Goal: Information Seeking & Learning: Learn about a topic

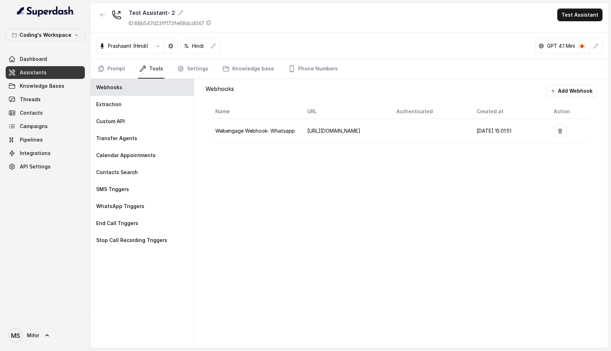
click at [582, 7] on div "Test Assistant- 2 ID: 68b547d23ff173fe68dcd047 Test Assistant" at bounding box center [350, 18] width 518 height 30
click at [578, 13] on button "Test Assistant" at bounding box center [579, 14] width 45 height 13
click at [580, 33] on button "Phone Call" at bounding box center [581, 31] width 45 height 13
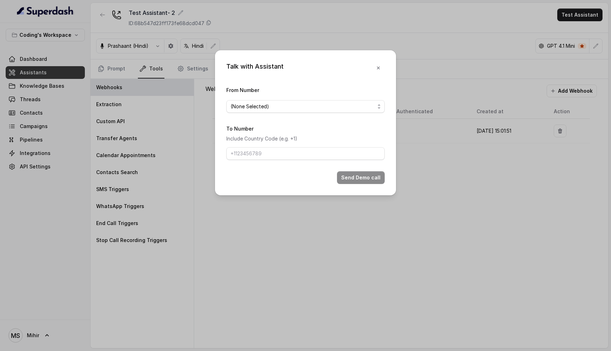
click at [350, 161] on form "From Number (None Selected) To Number Include Country Code (e.g. +1) Send Demo …" at bounding box center [305, 135] width 158 height 98
click at [350, 152] on input "To Number" at bounding box center [305, 153] width 158 height 13
click at [312, 115] on form "From Number (None Selected) To Number Include Country Code (e.g. +1) Send Demo …" at bounding box center [305, 135] width 158 height 98
click at [312, 109] on span "(None Selected)" at bounding box center [303, 106] width 144 height 8
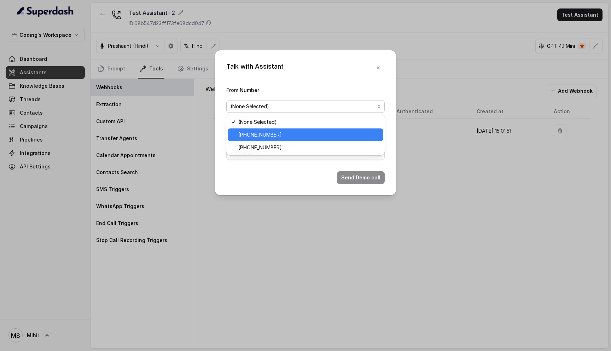
click at [273, 138] on span "+918035317259" at bounding box center [308, 134] width 141 height 8
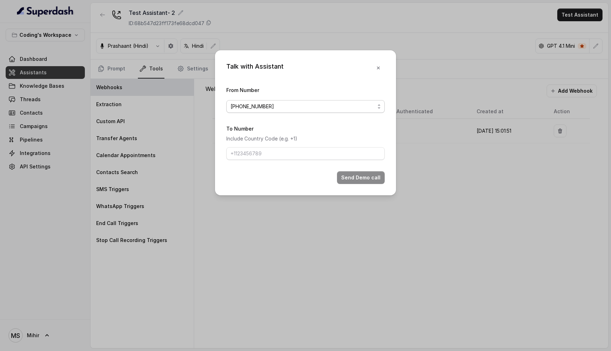
drag, startPoint x: 270, startPoint y: 106, endPoint x: 243, endPoint y: 108, distance: 28.0
click at [242, 107] on span "+918035317259" at bounding box center [303, 106] width 144 height 8
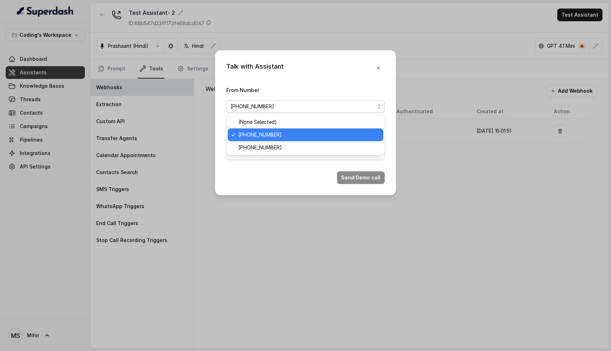
click at [378, 67] on div "Talk with Assistant From Number +918035317259 To Number Include Country Code (e…" at bounding box center [305, 122] width 181 height 145
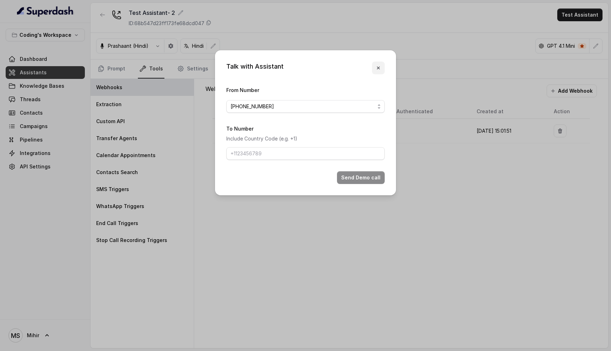
click at [378, 67] on icon "button" at bounding box center [379, 68] width 6 height 6
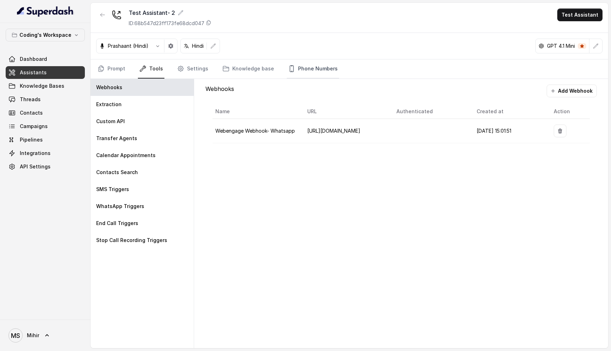
click at [303, 68] on link "Phone Numbers" at bounding box center [313, 68] width 52 height 19
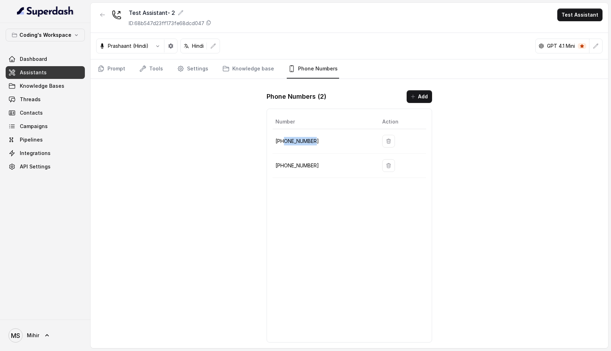
drag, startPoint x: 320, startPoint y: 142, endPoint x: 285, endPoint y: 142, distance: 35.0
click at [285, 142] on p "+918035317259" at bounding box center [322, 141] width 95 height 8
copy p "8035317259"
drag, startPoint x: 314, startPoint y: 165, endPoint x: 277, endPoint y: 165, distance: 37.1
click at [277, 165] on p "+917969024120" at bounding box center [322, 165] width 95 height 8
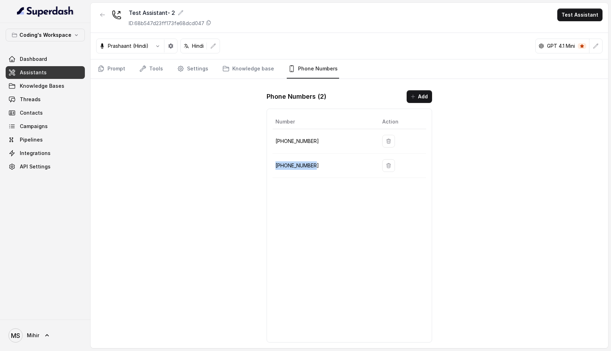
copy p "+917969024120"
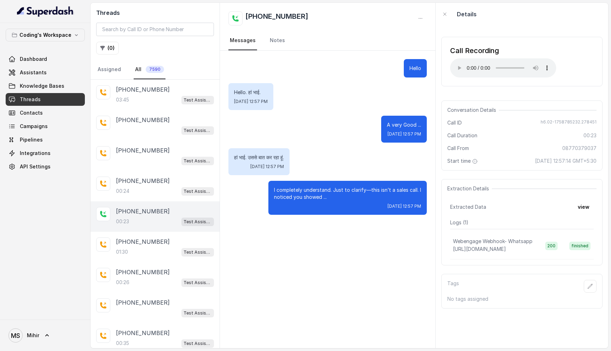
click at [50, 100] on link "Threads" at bounding box center [45, 99] width 79 height 13
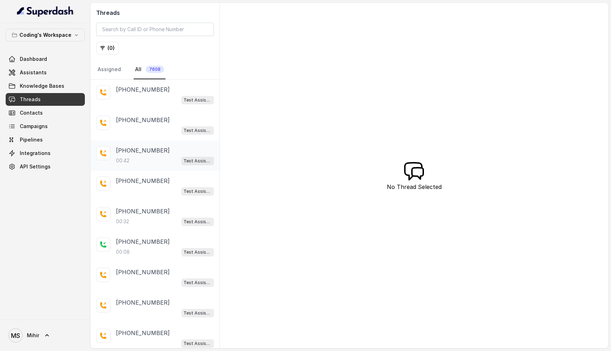
click at [143, 157] on div "00:42 Test Assistant-3" at bounding box center [165, 160] width 98 height 9
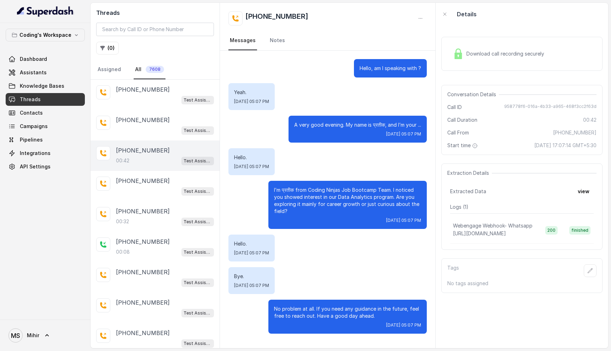
click at [465, 55] on div "Download call recording securely" at bounding box center [498, 54] width 97 height 16
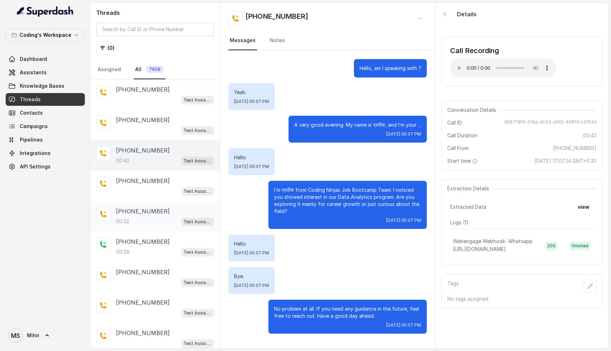
click at [153, 220] on div "00:32 Test Assistant-3" at bounding box center [165, 221] width 98 height 9
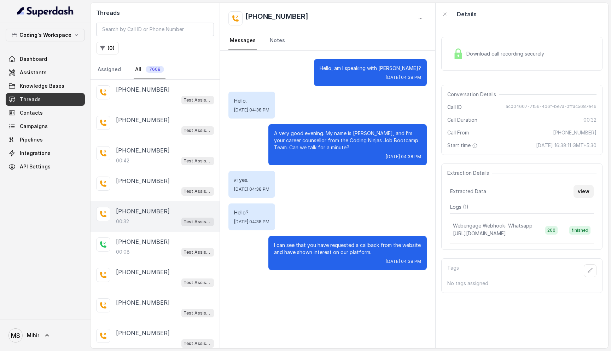
click at [577, 195] on button "view" at bounding box center [584, 191] width 20 height 13
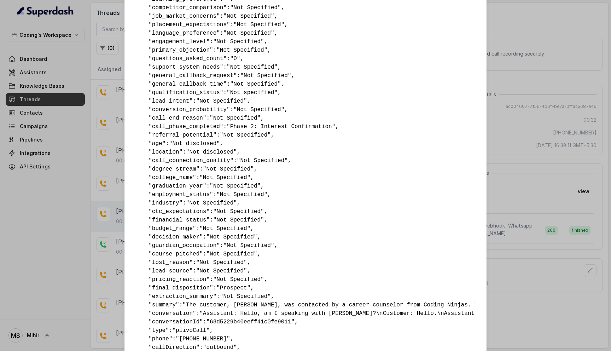
scroll to position [316, 0]
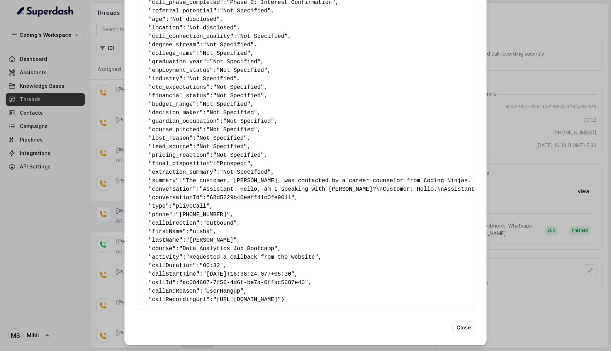
click at [536, 201] on div "Extracted Data { " callback_scheduled_status ": "No" , " callback_time ": "Not …" at bounding box center [305, 175] width 611 height 351
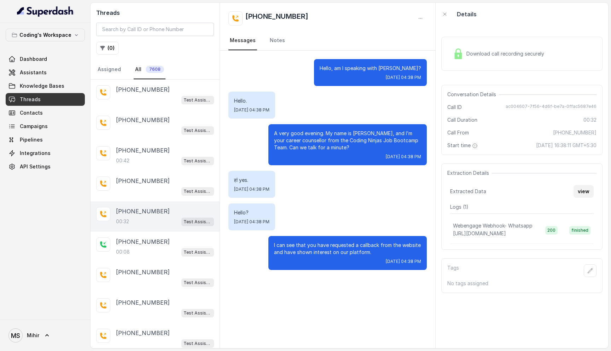
click at [586, 194] on button "view" at bounding box center [584, 191] width 20 height 13
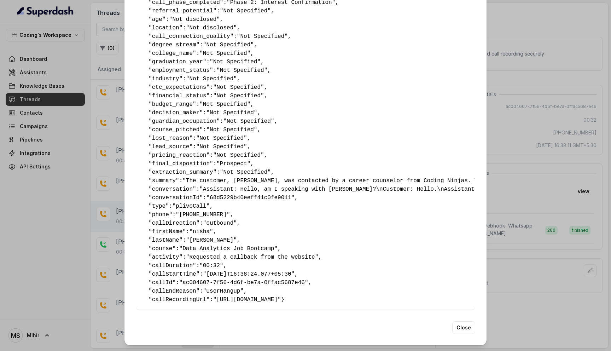
click at [462, 320] on div "Extracted Data { " callback_scheduled_status ": "No" , " callback_time ": "Not …" at bounding box center [305, 18] width 362 height 653
click at [459, 331] on button "Close" at bounding box center [463, 327] width 23 height 13
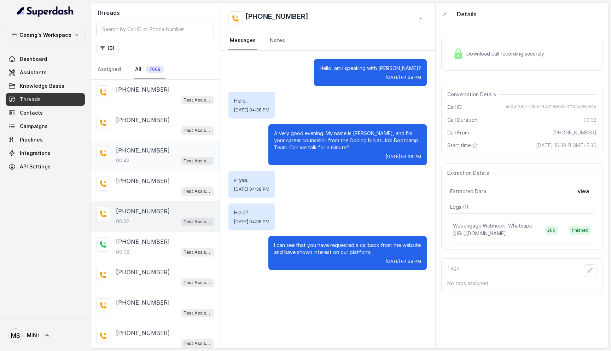
click at [149, 161] on div "00:42 Test Assistant-3" at bounding box center [165, 160] width 98 height 9
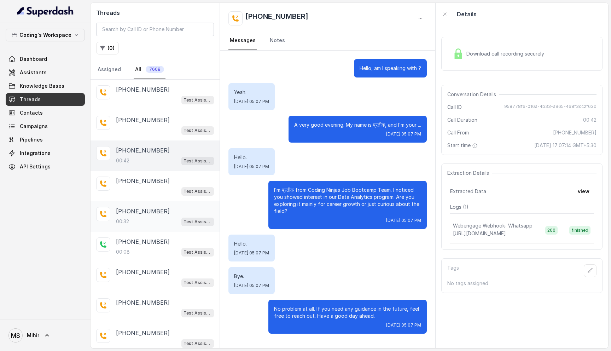
click at [137, 219] on div "00:32 Test Assistant-3" at bounding box center [165, 221] width 98 height 9
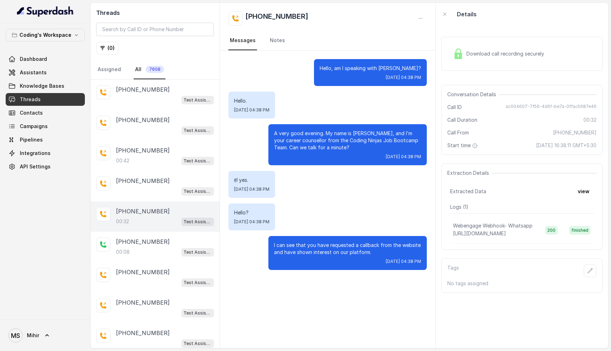
click at [496, 52] on span "Download call recording securely" at bounding box center [506, 53] width 81 height 7
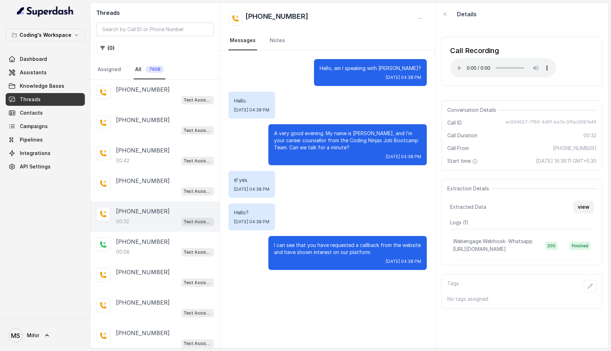
click at [583, 210] on button "view" at bounding box center [584, 206] width 20 height 13
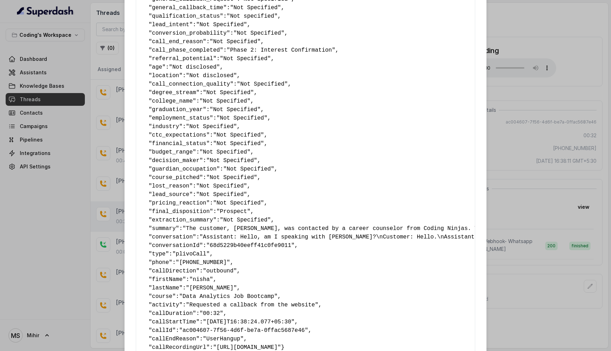
scroll to position [316, 0]
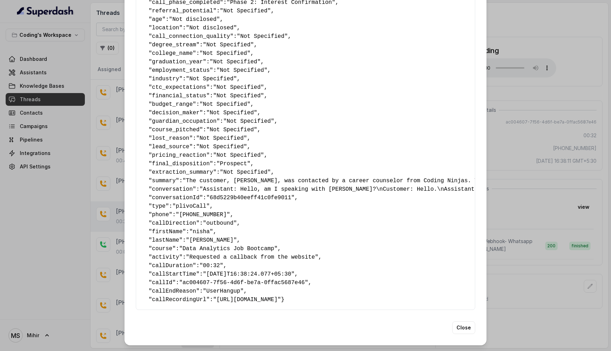
click at [238, 288] on span ""UserHangup"" at bounding box center [223, 291] width 41 height 6
click at [472, 328] on button "Close" at bounding box center [463, 327] width 23 height 13
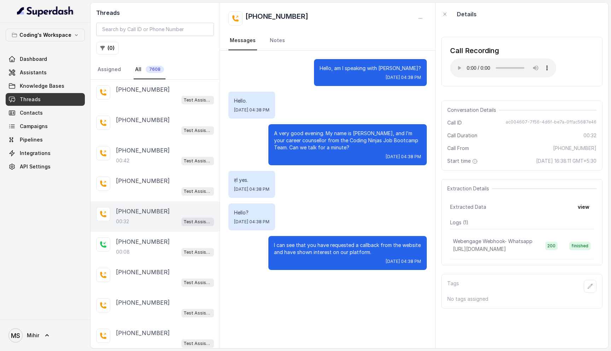
click at [329, 164] on div "A very good evening. My name is प्रतीक, and I’m your career counsellor from the…" at bounding box center [347, 144] width 158 height 41
